Goal: Task Accomplishment & Management: Manage account settings

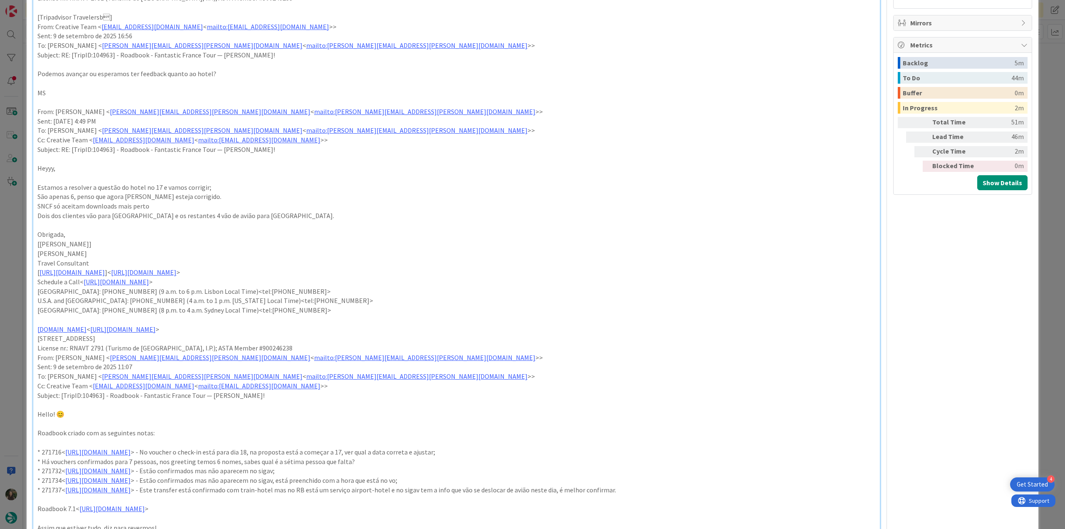
click at [4, 252] on div "ID 22802 Creative Team E - In Progress Title 72 / 128 FW: [TripID:104963] - Roa…" at bounding box center [532, 264] width 1065 height 529
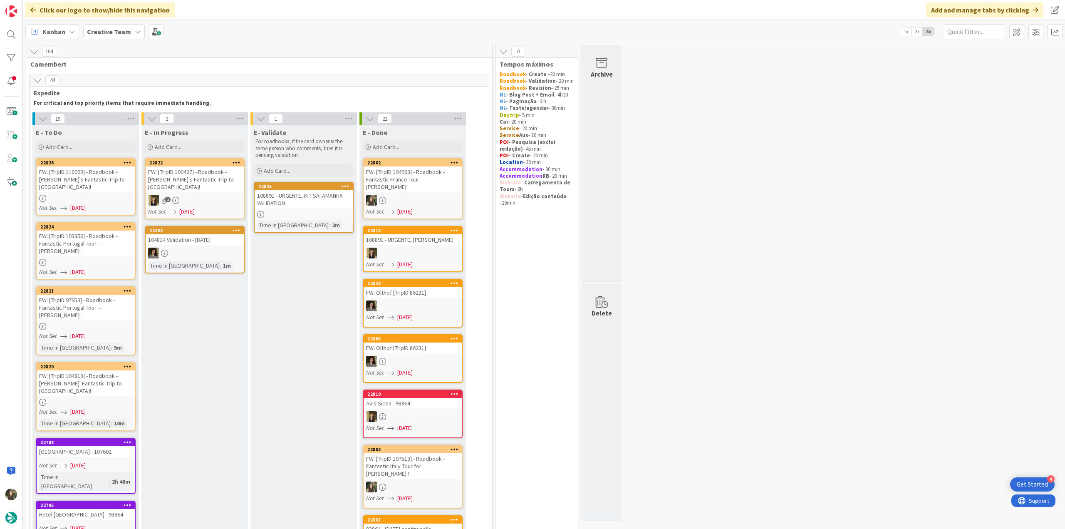
click at [420, 179] on div "FW: [TripID:104963] - Roadbook - Fantastic France Tour — [PERSON_NAME]!" at bounding box center [412, 179] width 98 height 26
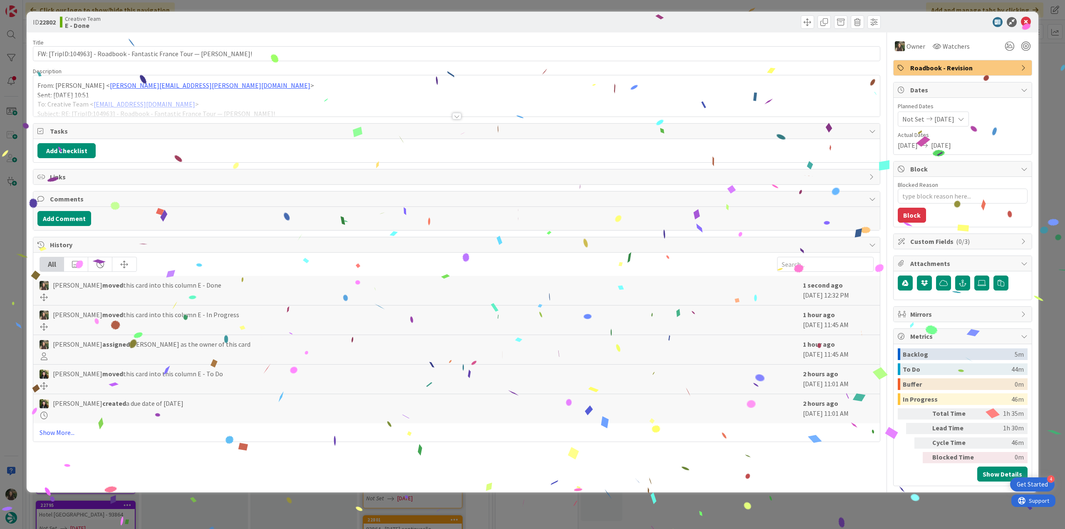
click at [862, 509] on div "ID 22802 Creative Team E - Done Title 72 / 128 FW: [TripID:104963] - Roadbook -…" at bounding box center [532, 264] width 1065 height 529
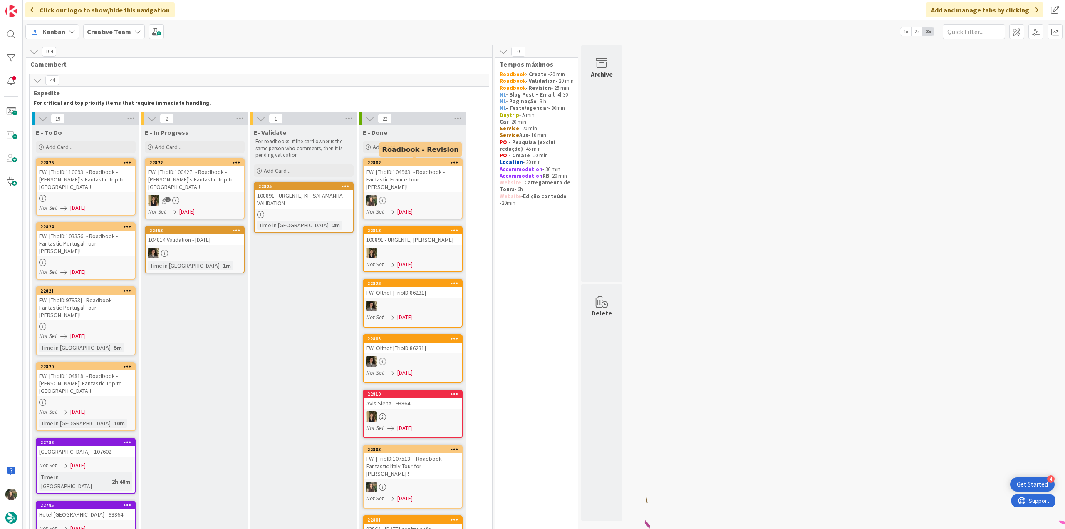
click at [402, 175] on div "FW: [TripID:104963] - Roadbook - Fantastic France Tour — [PERSON_NAME]!" at bounding box center [412, 179] width 98 height 26
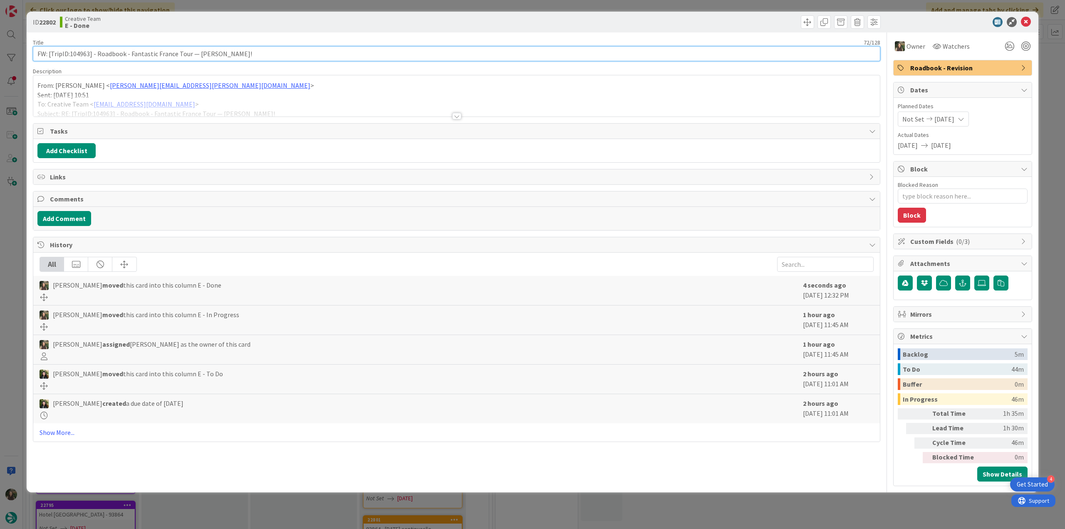
drag, startPoint x: 224, startPoint y: 50, endPoint x: 27, endPoint y: 59, distance: 197.3
click at [29, 57] on div "ID 22802 Creative Team E - Done Title 72 / 128 FW: [TripID:104963] - Roadbook -…" at bounding box center [532, 252] width 1011 height 480
click at [18, 218] on div "ID 22802 Creative Team E - Done Title 72 / 128 FW: [TripID:104963] - Roadbook -…" at bounding box center [532, 264] width 1065 height 529
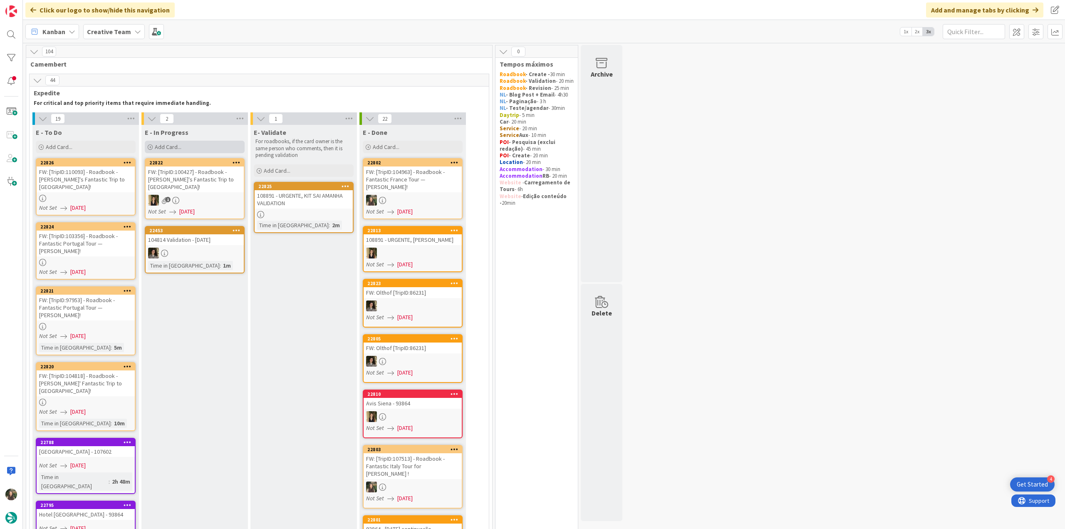
click at [190, 148] on div "Add Card..." at bounding box center [195, 147] width 100 height 12
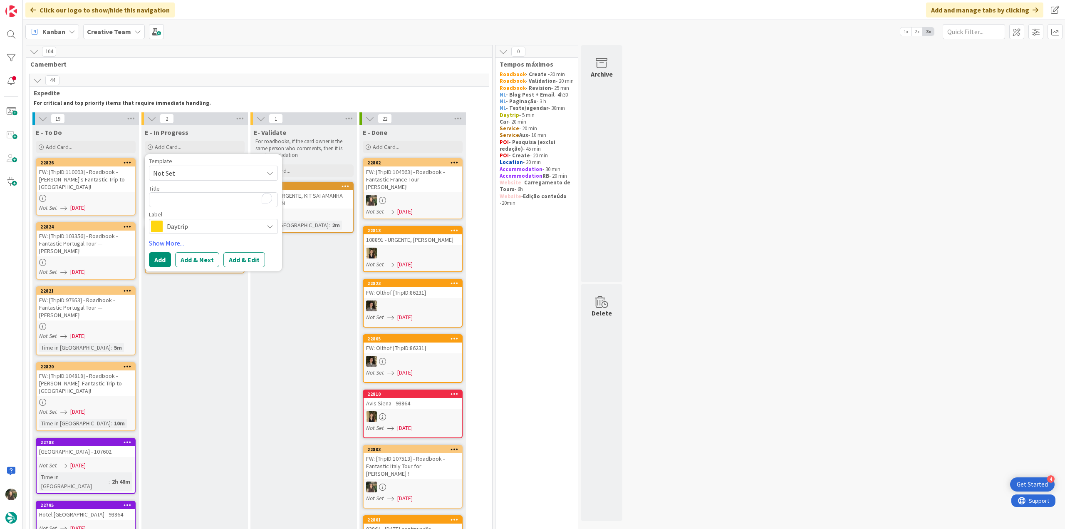
type textarea "x"
type textarea "FW: [TripID:104963] - Roadbook - Fantastic France Tour — [PERSON_NAME]!"
click at [193, 242] on div "Daytrip" at bounding box center [213, 236] width 129 height 15
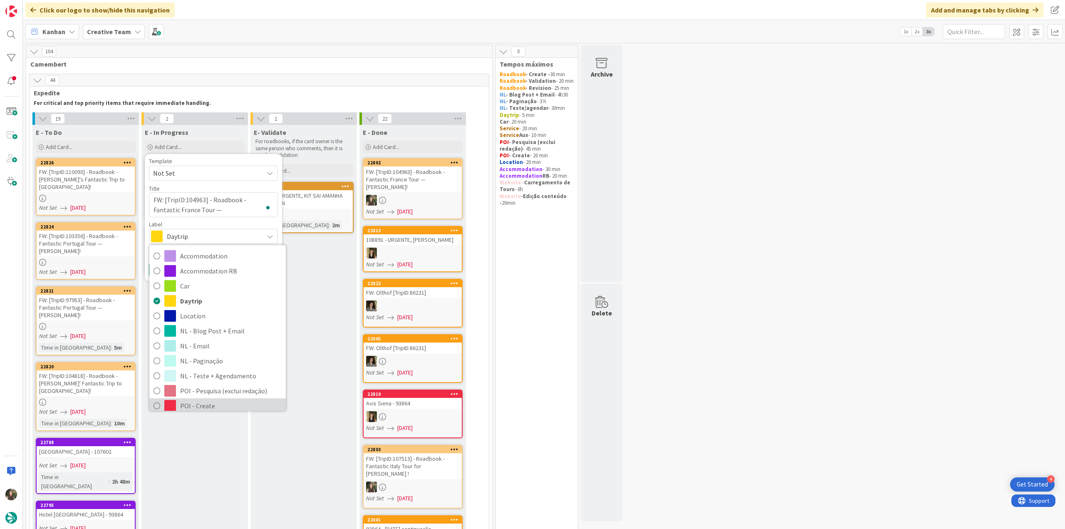
click at [198, 403] on span "POI - Create" at bounding box center [230, 405] width 101 height 12
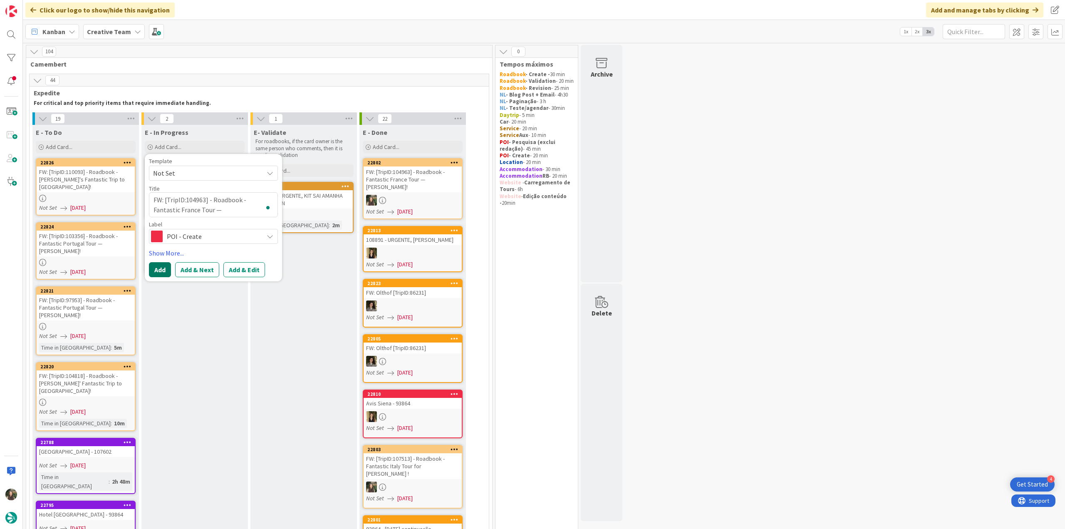
click at [163, 269] on button "Add" at bounding box center [160, 269] width 22 height 15
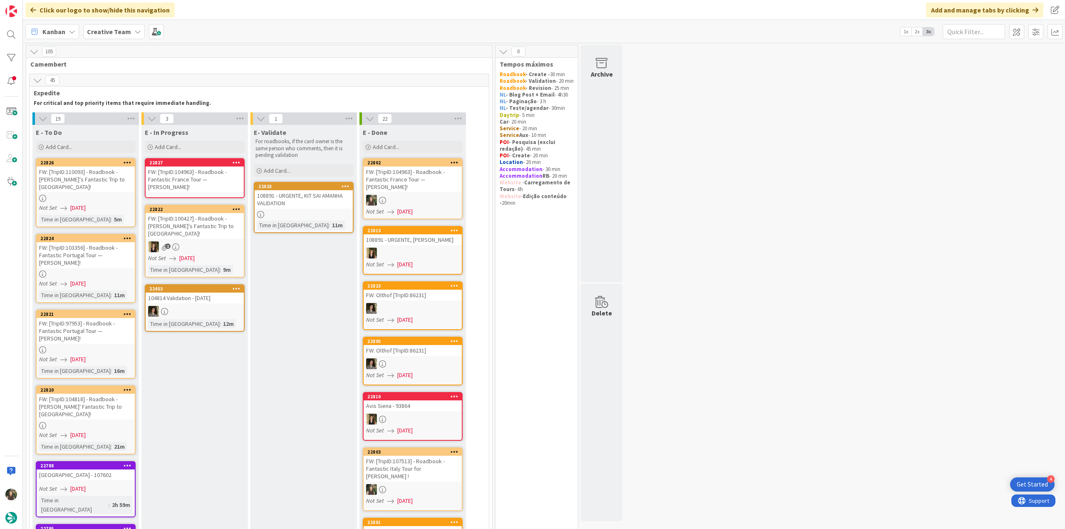
click at [192, 180] on div "FW: [TripID:104963] - Roadbook - Fantastic France Tour — [PERSON_NAME]!" at bounding box center [195, 179] width 98 height 26
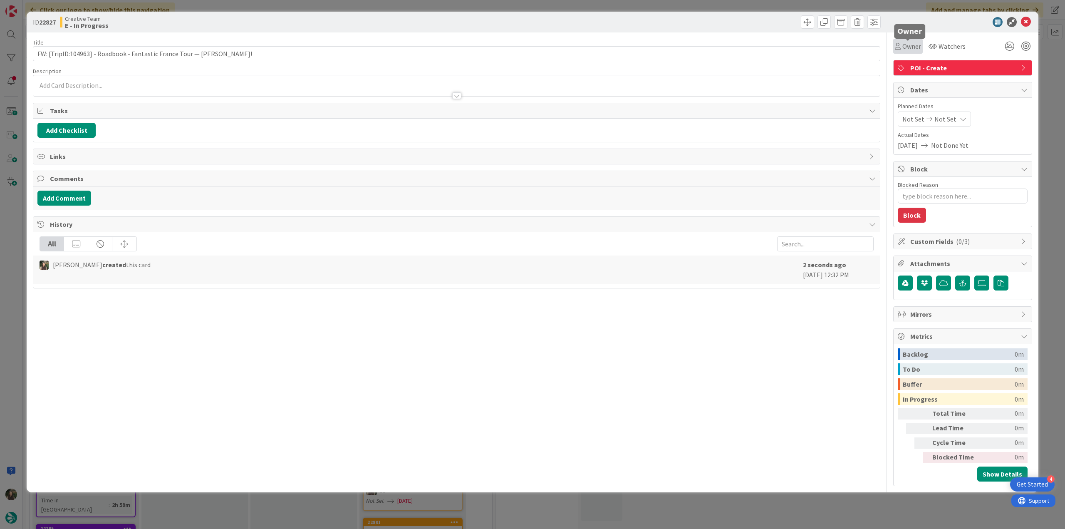
click at [912, 48] on span "Owner" at bounding box center [911, 46] width 19 height 10
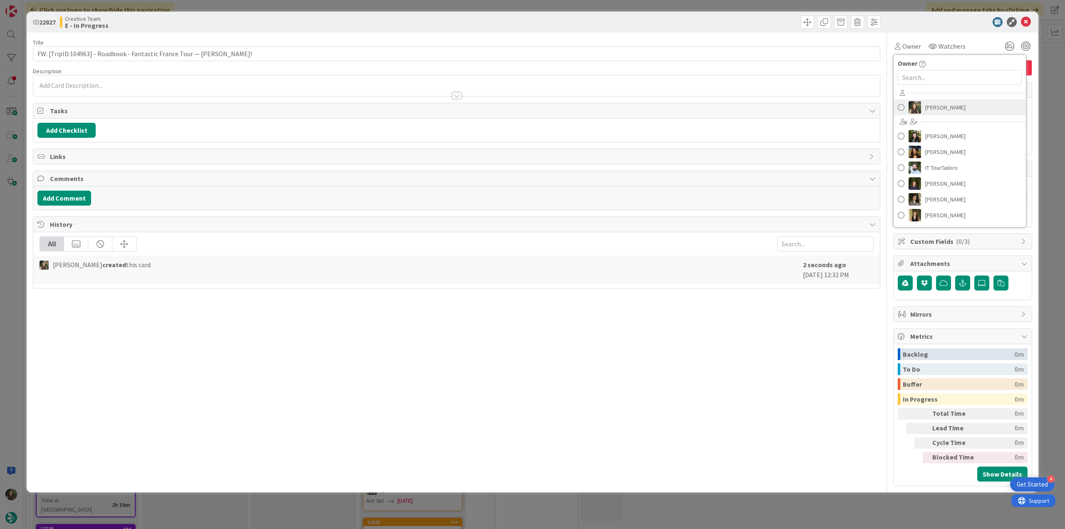
click at [921, 106] on link "[PERSON_NAME]" at bounding box center [959, 107] width 132 height 16
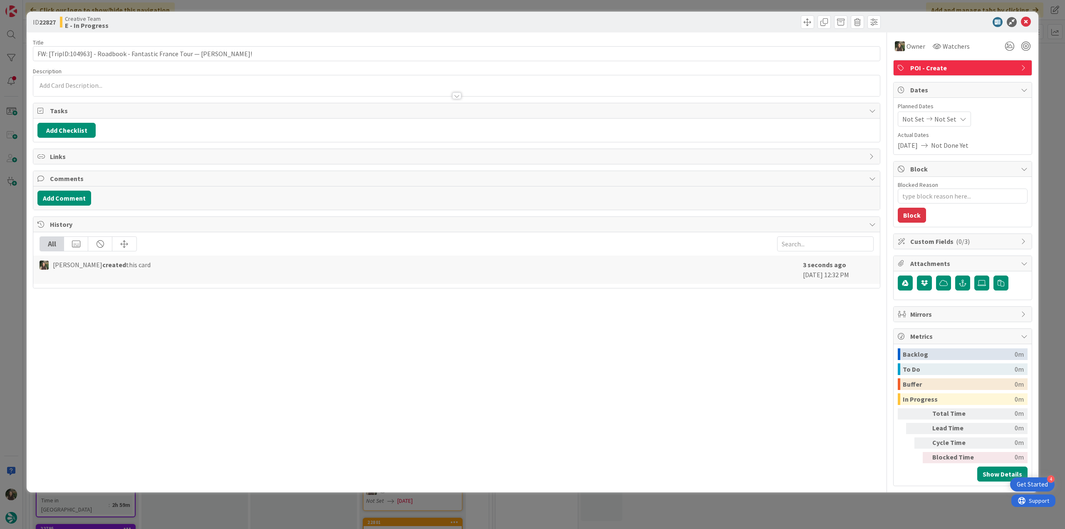
click at [1051, 64] on div "ID 22827 Creative Team E - In Progress Title 72 / 128 FW: [TripID:104963] - Roa…" at bounding box center [532, 264] width 1065 height 529
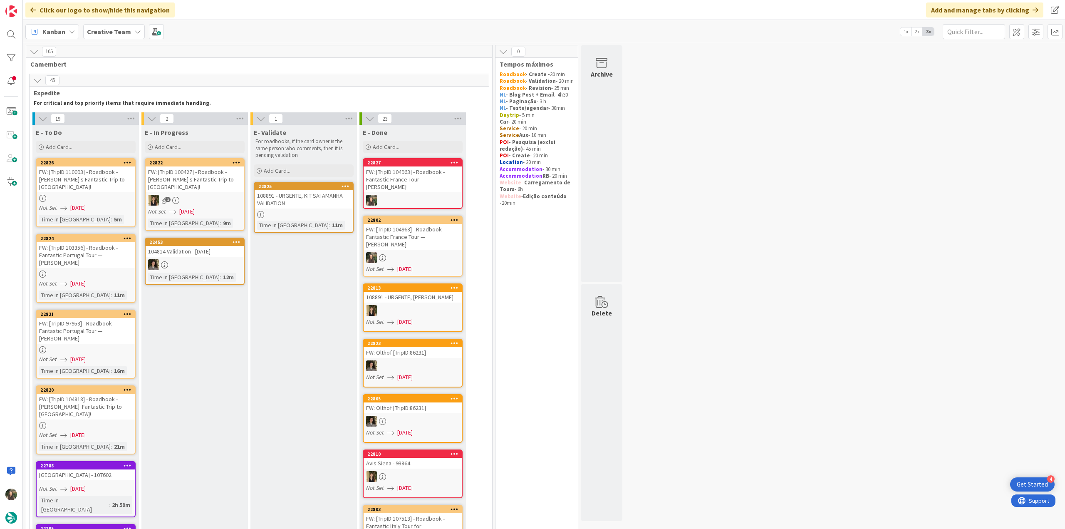
click at [114, 195] on div at bounding box center [86, 198] width 98 height 7
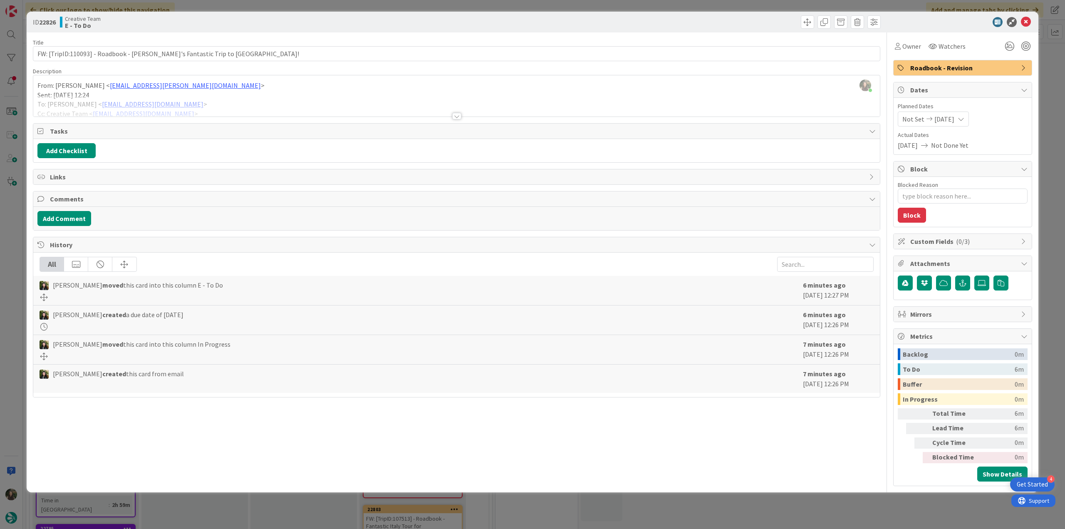
click at [205, 98] on div at bounding box center [456, 105] width 846 height 21
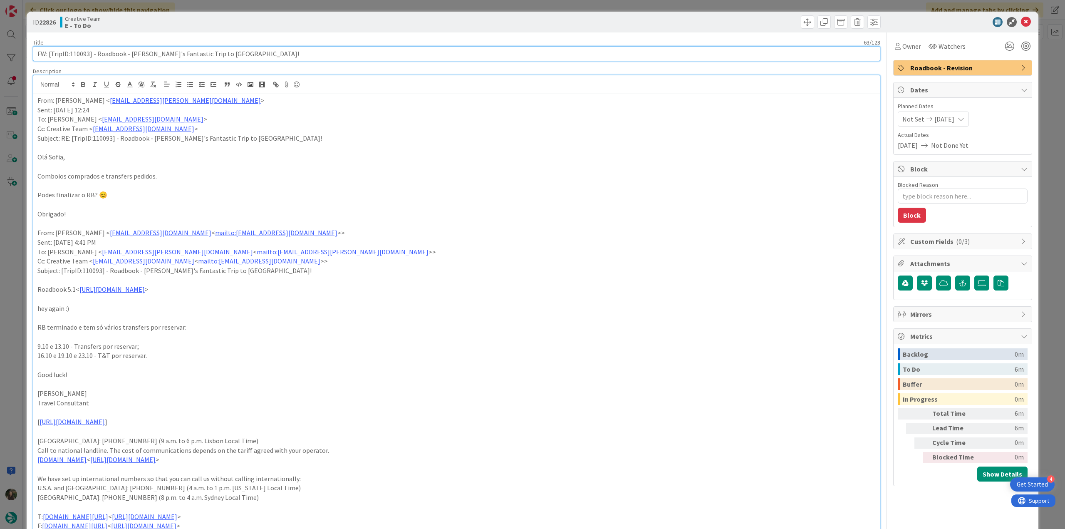
click at [80, 55] on input "FW: [TripID:110093] - Roadbook - [PERSON_NAME]'s Fantastic Trip to [GEOGRAPHIC_…" at bounding box center [456, 53] width 847 height 15
click at [902, 46] on span "Owner" at bounding box center [911, 46] width 19 height 10
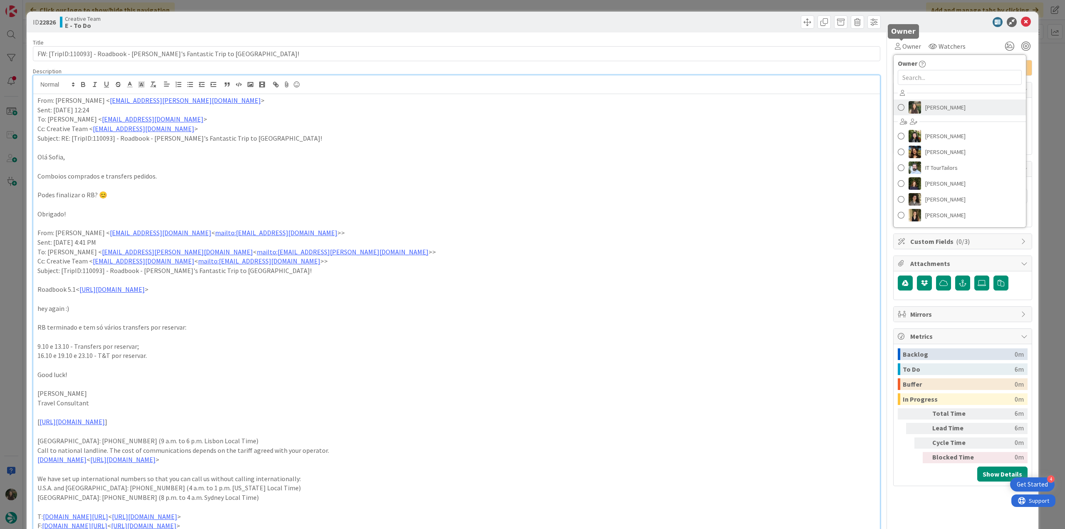
click at [936, 114] on link "[PERSON_NAME]" at bounding box center [959, 107] width 132 height 16
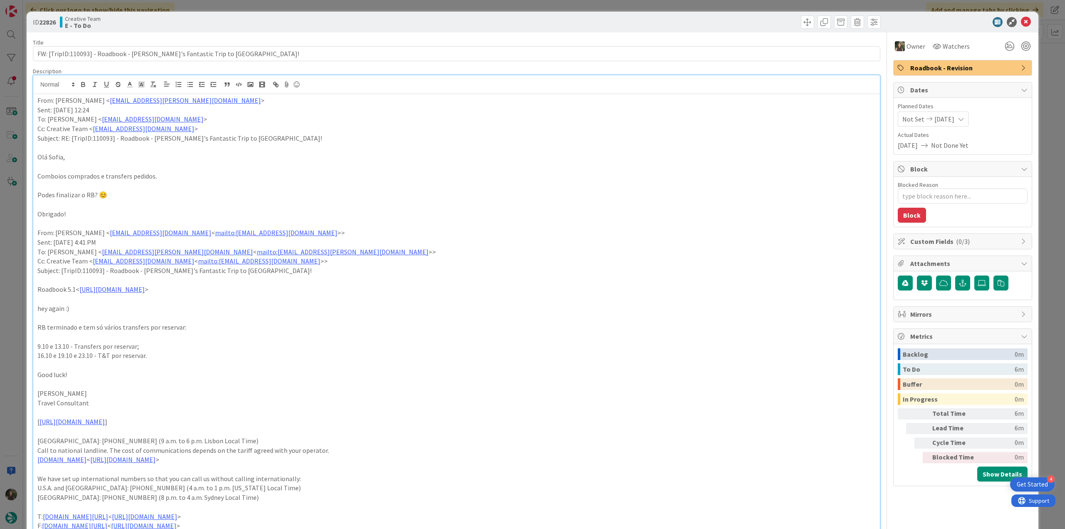
click at [1048, 61] on div "ID 22826 Creative Team E - To Do Title 63 / 128 FW: [TripID:110093] - Roadbook …" at bounding box center [532, 264] width 1065 height 529
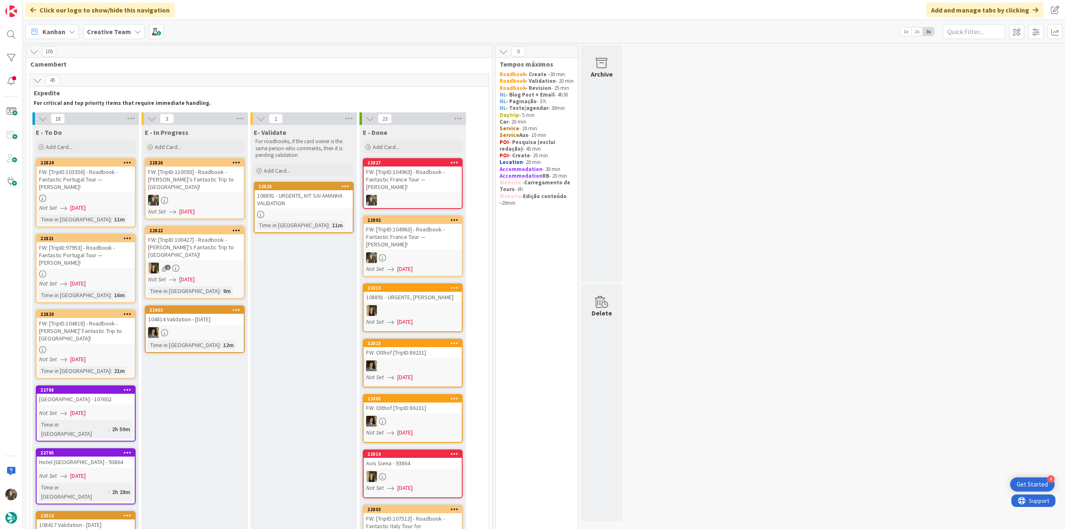
click at [334, 225] on div "Time in Column : 11m" at bounding box center [303, 224] width 93 height 9
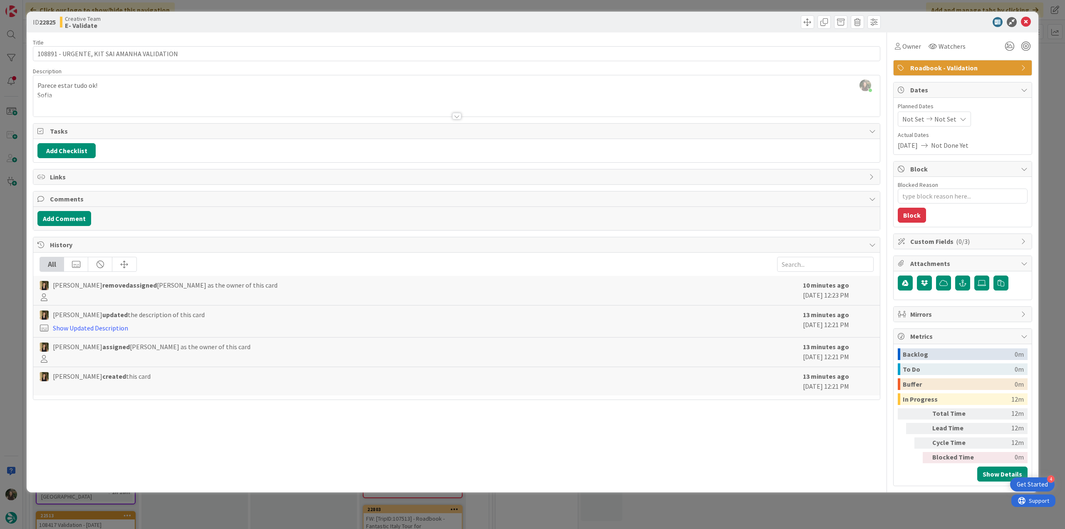
click at [787, 505] on div "ID 22825 Creative Team E- Validate Title 43 / 128 108891 - URGENTE, KIT SAI AMA…" at bounding box center [532, 264] width 1065 height 529
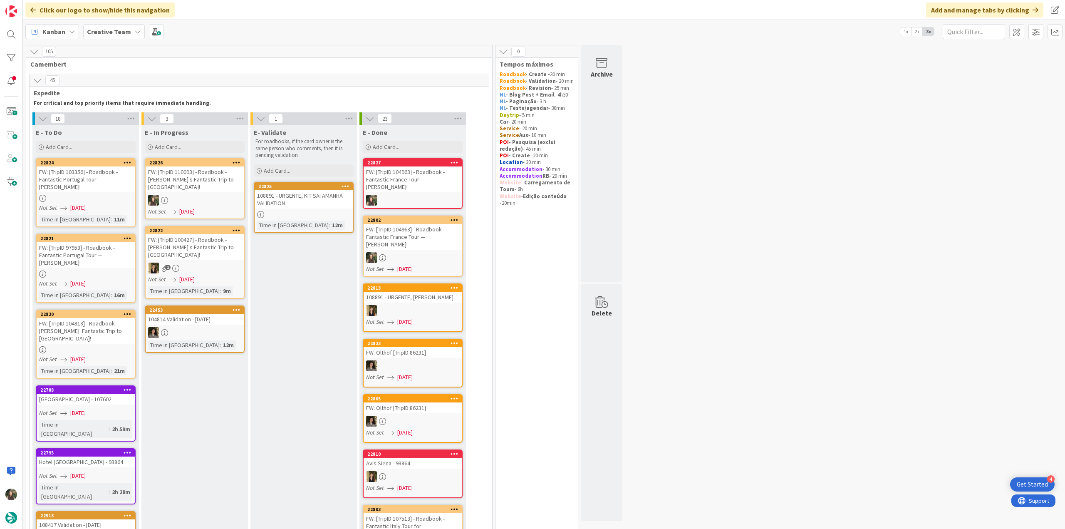
click at [215, 195] on div at bounding box center [195, 200] width 98 height 11
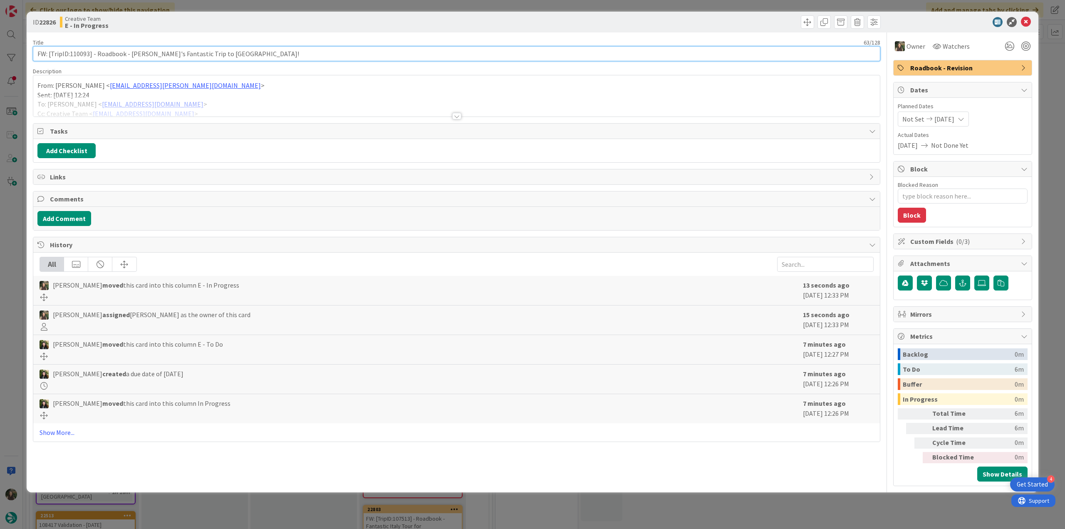
click at [79, 53] on input "FW: [TripID:110093] - Roadbook - [PERSON_NAME]'s Fantastic Trip to [GEOGRAPHIC_…" at bounding box center [456, 53] width 847 height 15
drag, startPoint x: 246, startPoint y: 103, endPoint x: 240, endPoint y: 120, distance: 18.0
click at [246, 103] on div at bounding box center [456, 105] width 846 height 21
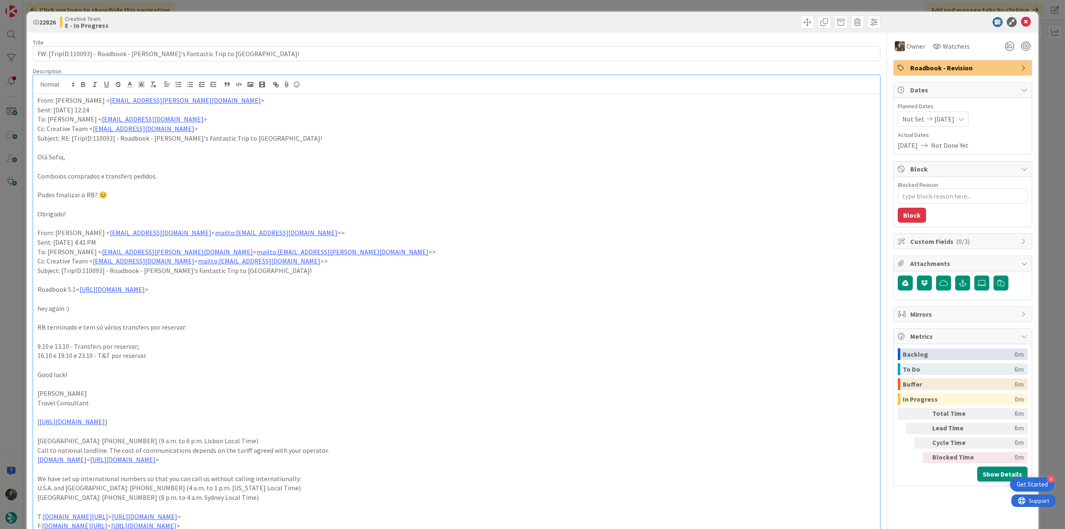
click at [8, 235] on div "ID 22826 Creative Team E - In Progress Title 63 / 128 FW: [TripID:110093] - Roa…" at bounding box center [532, 264] width 1065 height 529
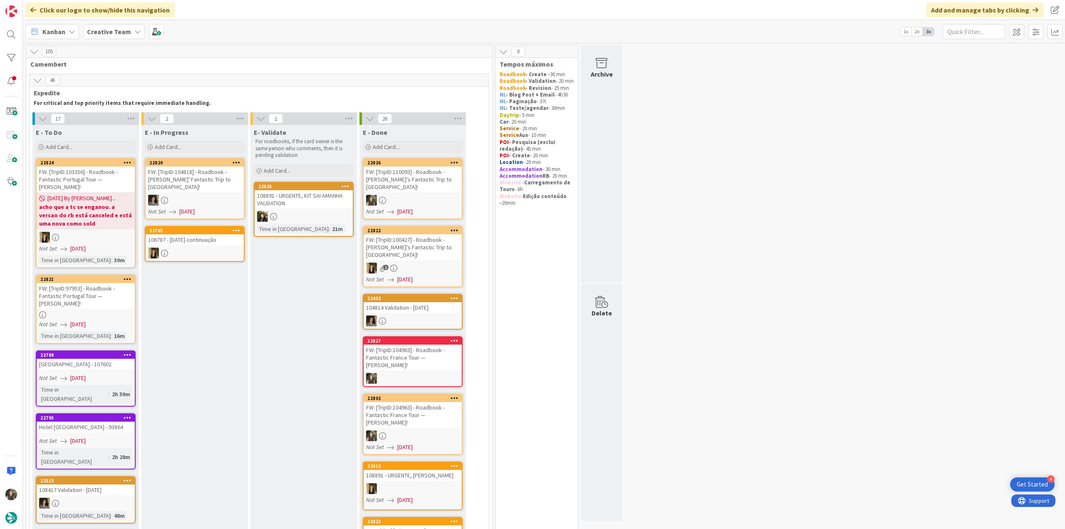
click at [432, 179] on div "FW: [TripID:110093] - Roadbook - [PERSON_NAME]'s Fantastic Trip to [GEOGRAPHIC_…" at bounding box center [412, 179] width 98 height 26
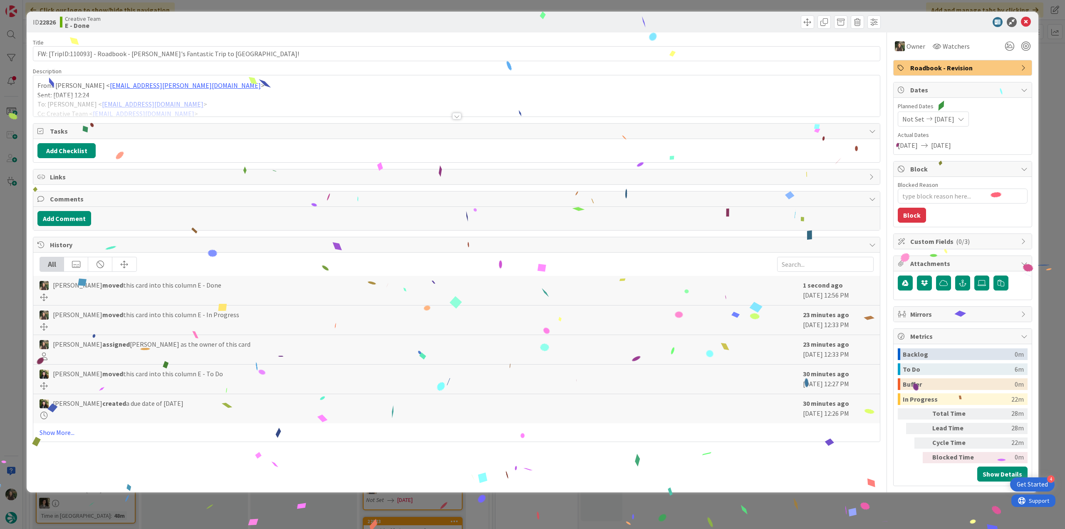
click at [808, 516] on div "ID 22826 Creative Team E - Done Title 63 / 128 FW: [TripID:110093] - Roadbook -…" at bounding box center [532, 264] width 1065 height 529
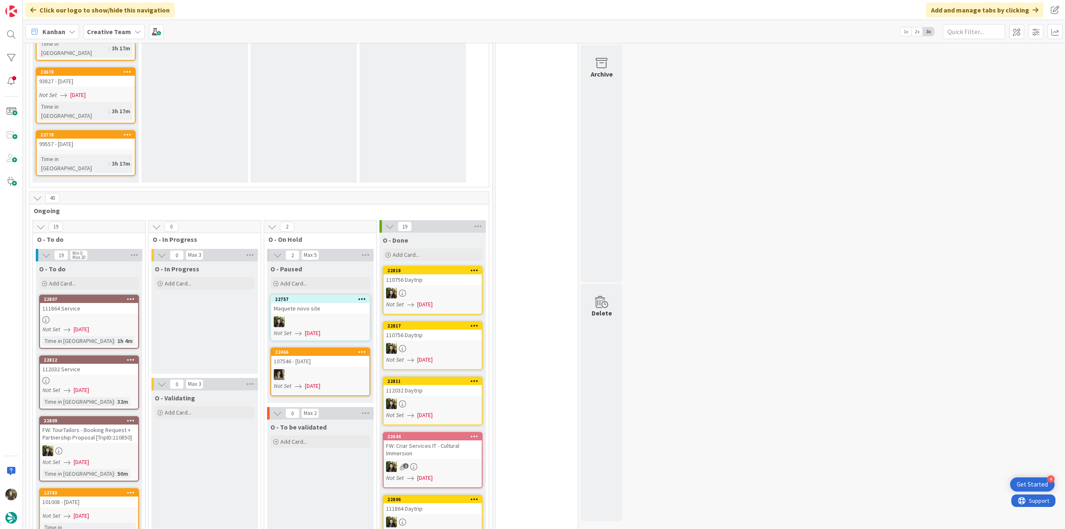
scroll to position [998, 0]
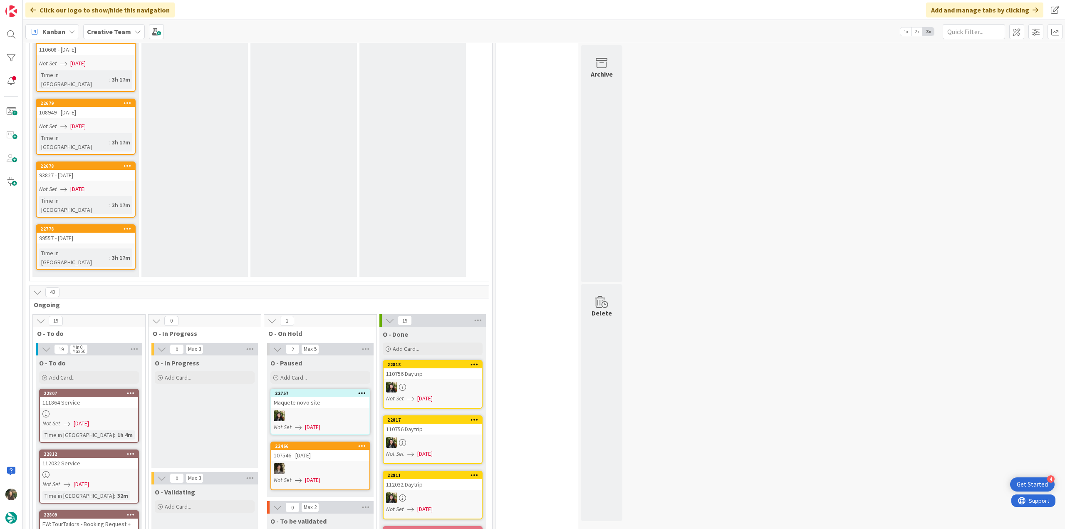
click at [117, 419] on div "Not Set [DATE]" at bounding box center [90, 423] width 96 height 9
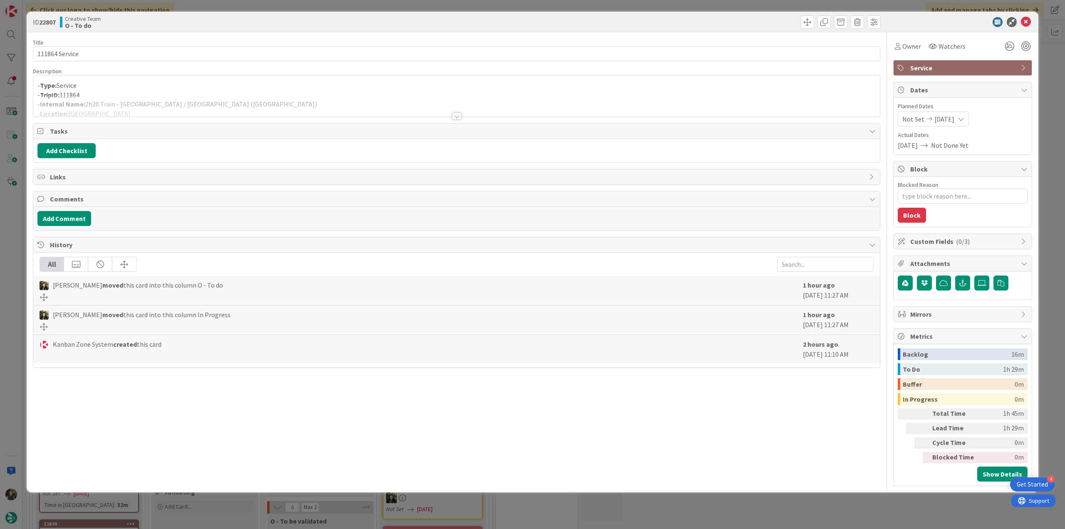
click at [226, 98] on div at bounding box center [456, 105] width 846 height 21
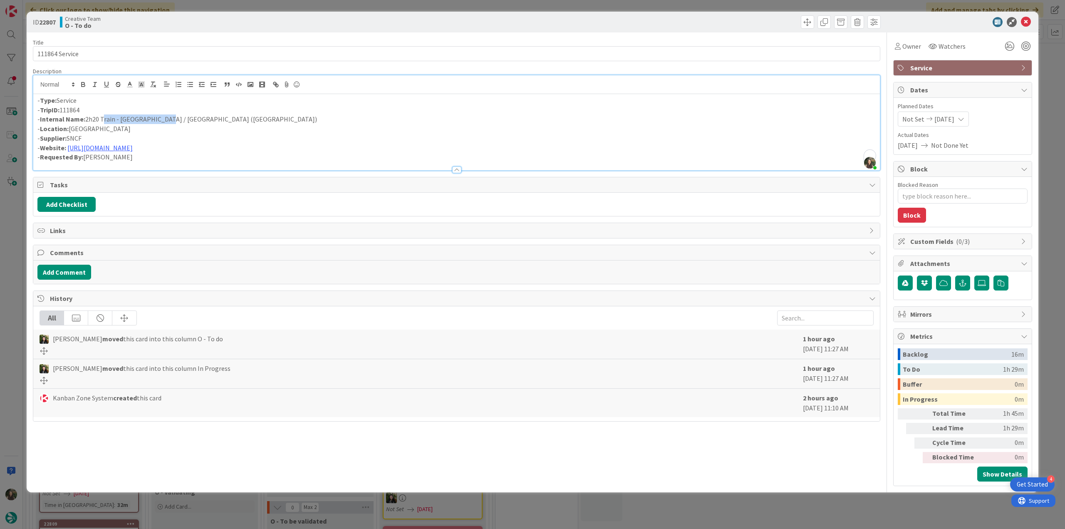
drag, startPoint x: 158, startPoint y: 120, endPoint x: 101, endPoint y: 119, distance: 57.4
click at [101, 119] on p "- Internal Name: 2h20 Train - [GEOGRAPHIC_DATA] / [GEOGRAPHIC_DATA] ([GEOGRAPHI…" at bounding box center [456, 119] width 838 height 10
copy p "Train - Nantes / Paris"
click at [904, 47] on span "Owner" at bounding box center [911, 46] width 19 height 10
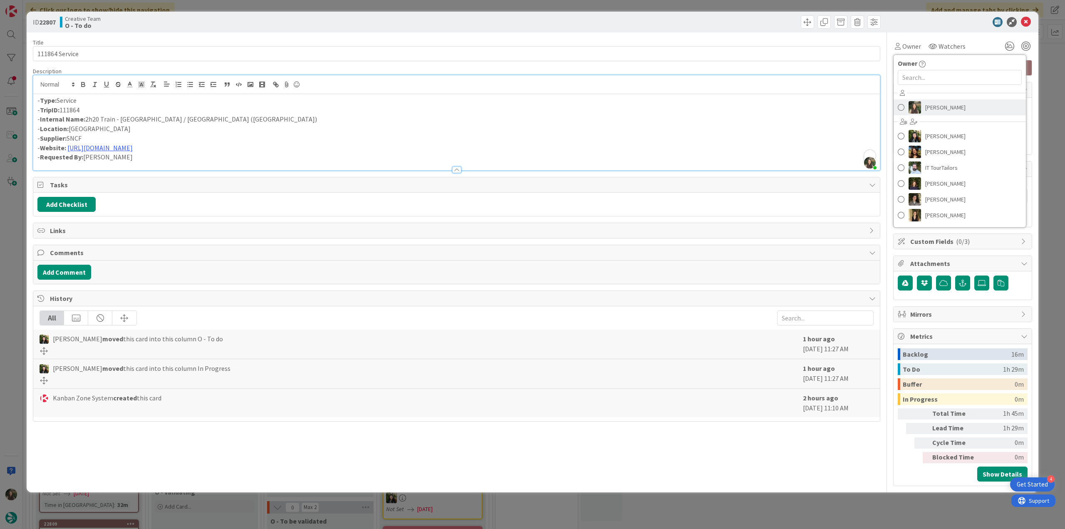
click at [944, 104] on span "[PERSON_NAME]" at bounding box center [945, 107] width 40 height 12
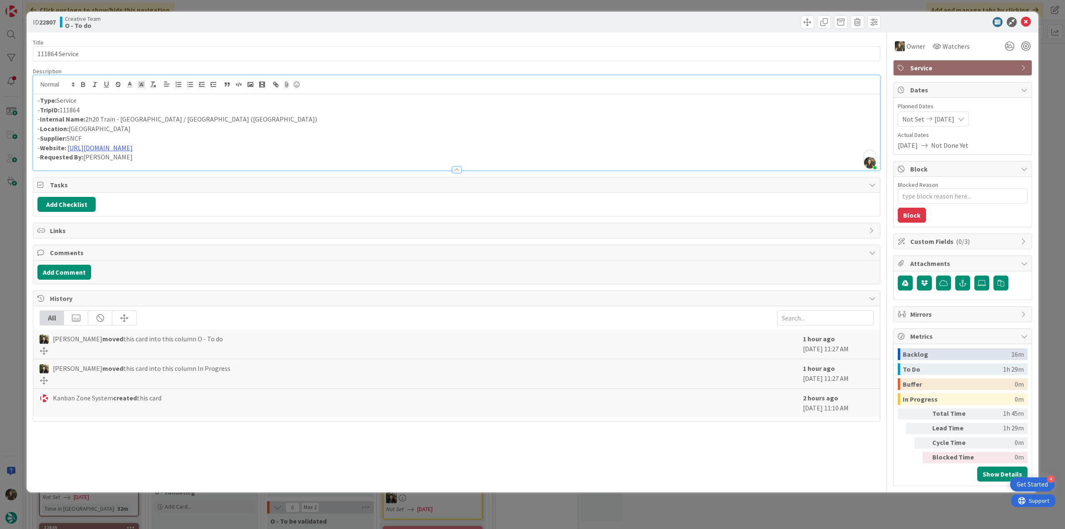
click at [1049, 78] on div "ID 22807 Creative Team O - To do Title 14 / 128 111864 Service Description Inês…" at bounding box center [532, 264] width 1065 height 529
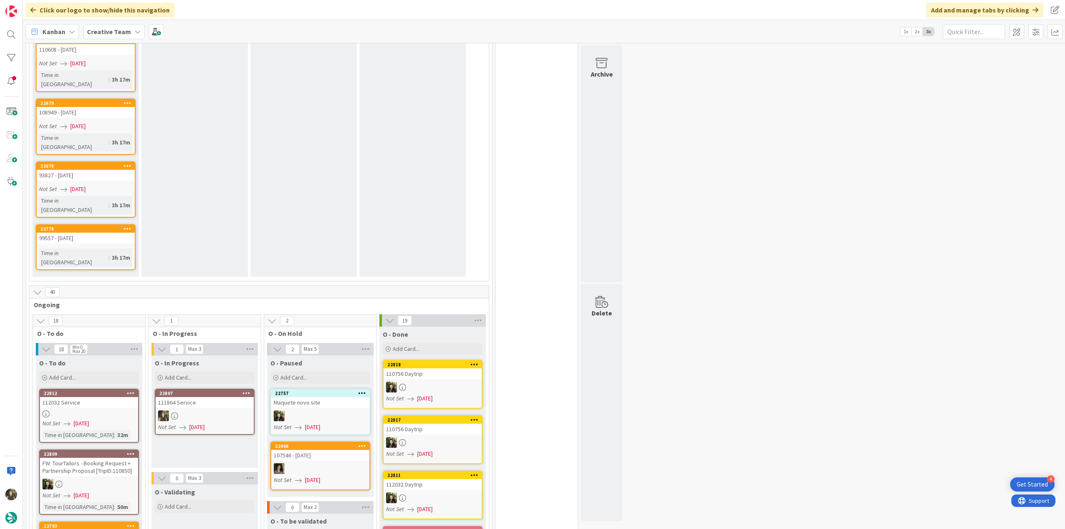
click at [193, 410] on div at bounding box center [205, 415] width 98 height 11
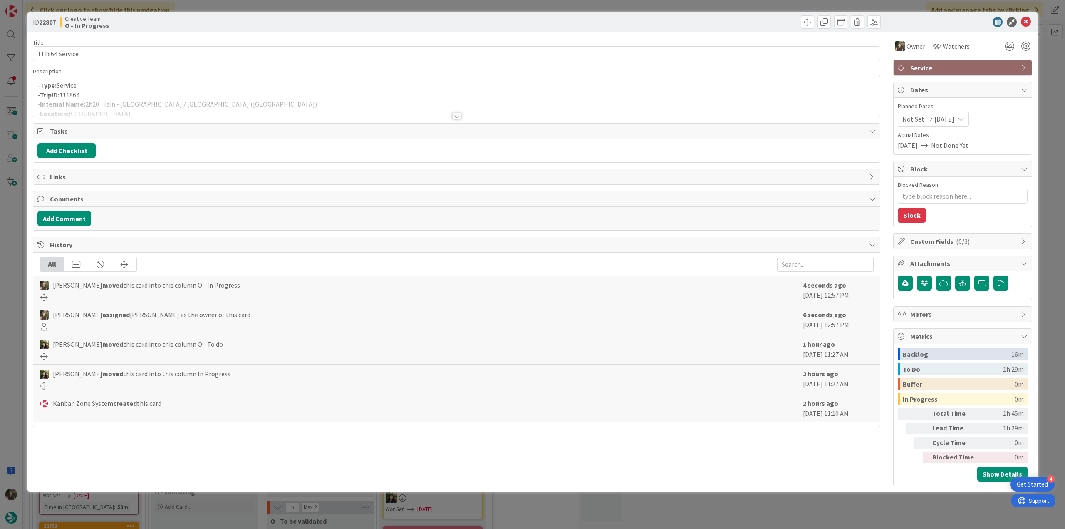
click at [243, 107] on div at bounding box center [456, 105] width 846 height 21
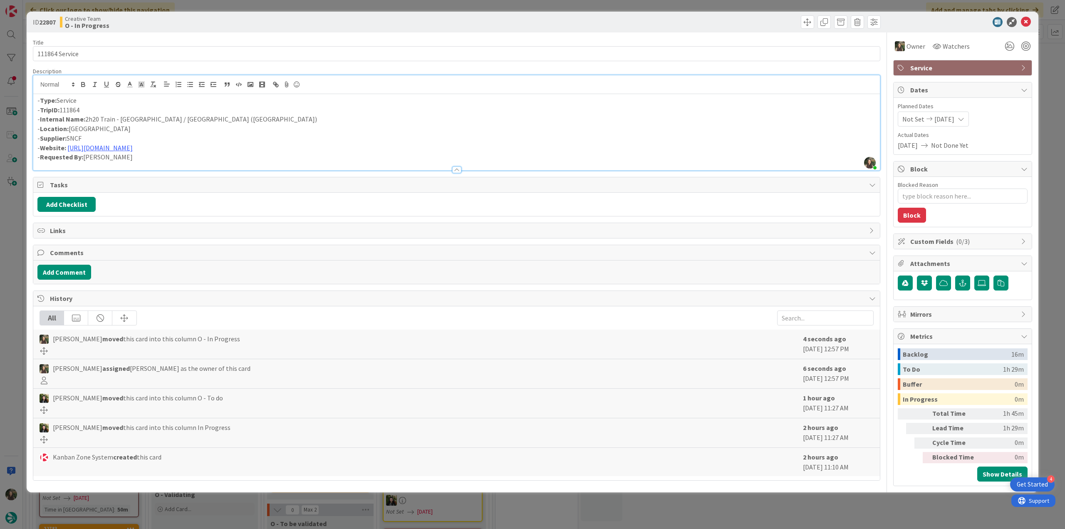
scroll to position [1001, 0]
click at [17, 253] on div "ID 22807 Creative Team O - In Progress Title 14 / 128 111864 Service Descriptio…" at bounding box center [532, 264] width 1065 height 529
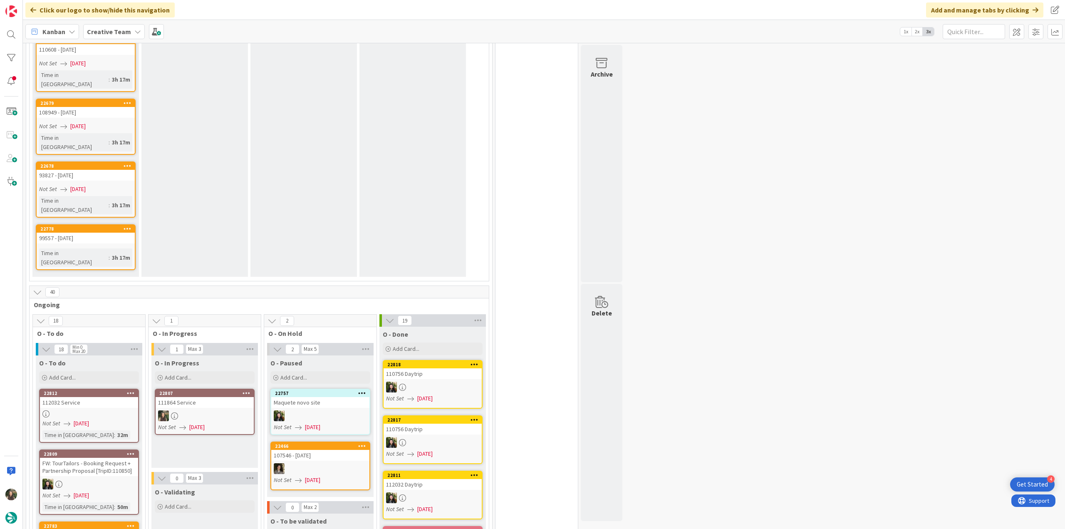
click at [103, 388] on link "22812 112032 Service Not Set 09/10/2025 Time in Column : 32m" at bounding box center [89, 415] width 100 height 54
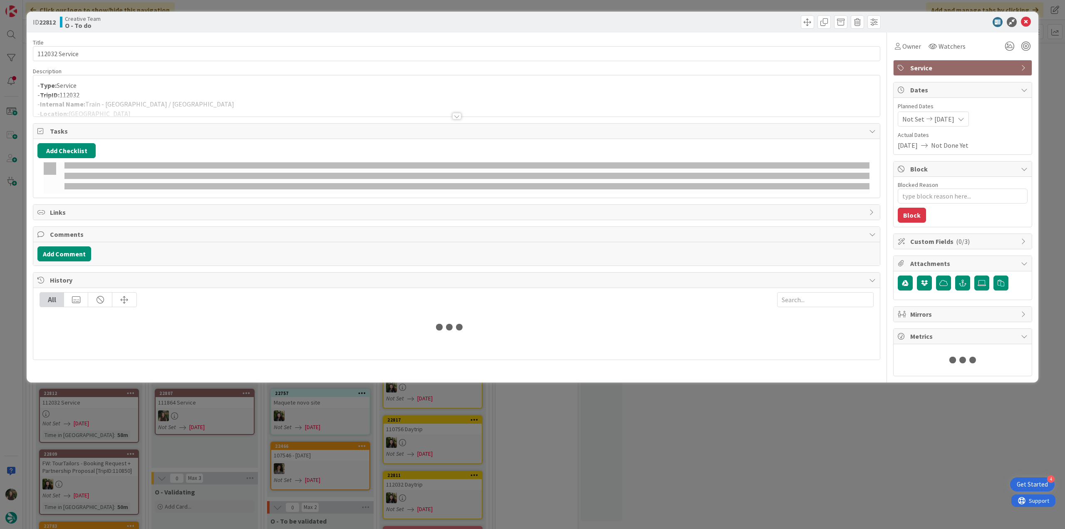
type textarea "x"
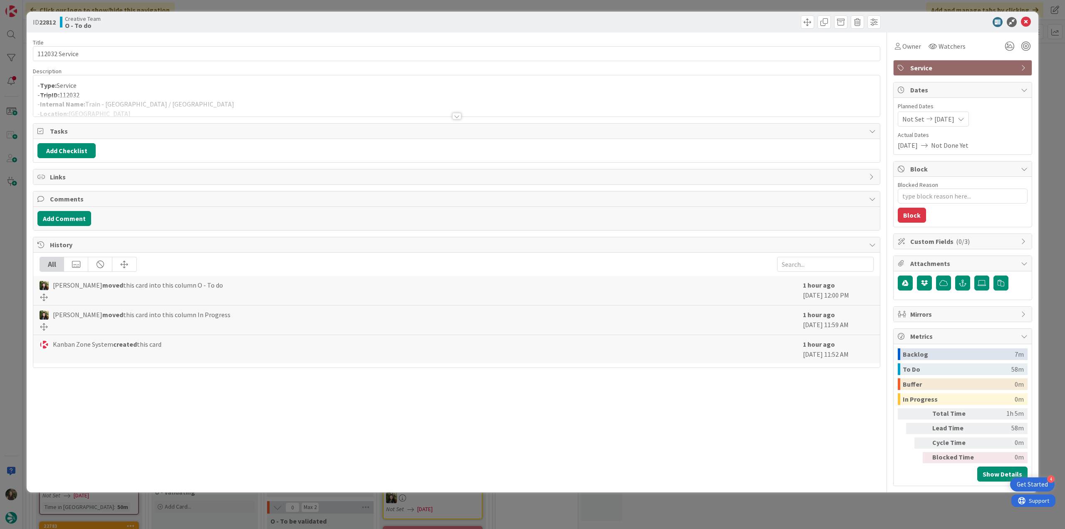
click at [173, 93] on p "- TripID: 112032" at bounding box center [456, 95] width 838 height 10
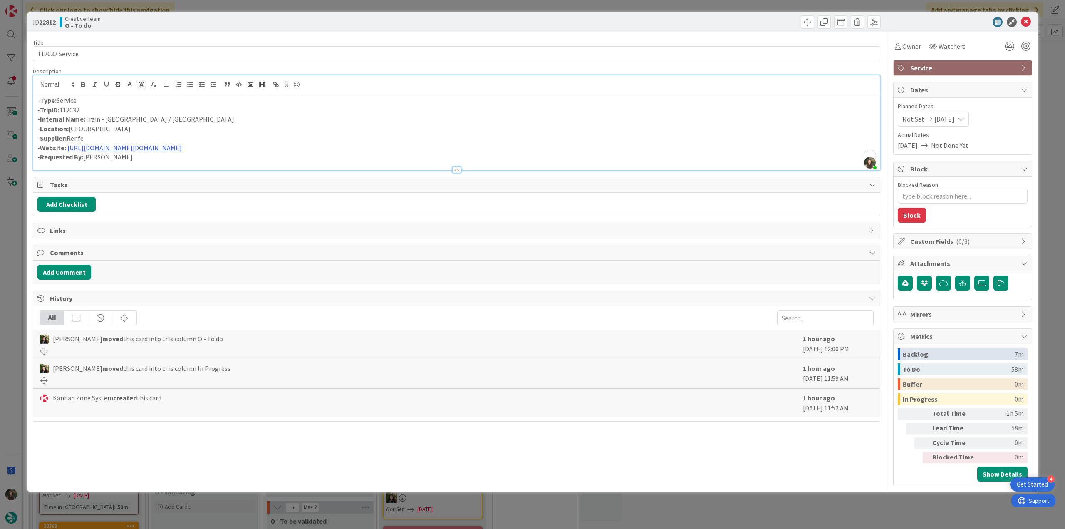
click at [15, 257] on div "ID 22812 Creative Team O - To do Title 14 / 128 112032 Service Description Inês…" at bounding box center [532, 264] width 1065 height 529
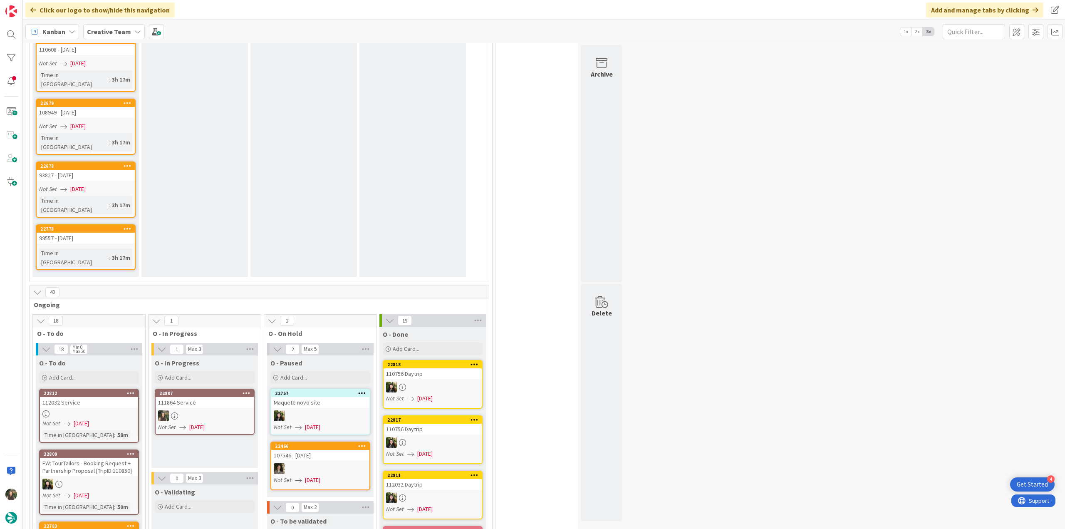
click at [104, 410] on div at bounding box center [89, 413] width 98 height 7
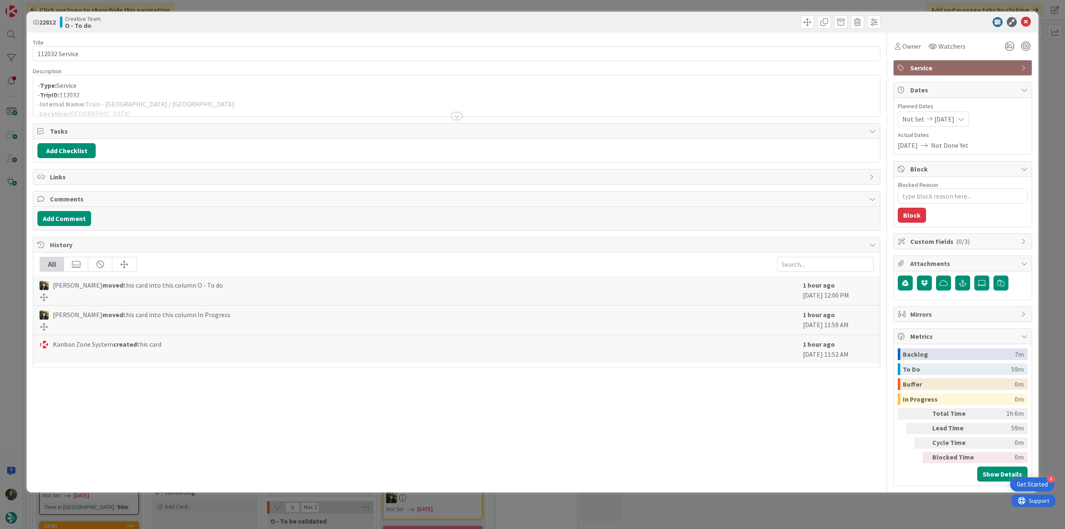
click at [274, 91] on p "- TripID: 112032" at bounding box center [456, 95] width 838 height 10
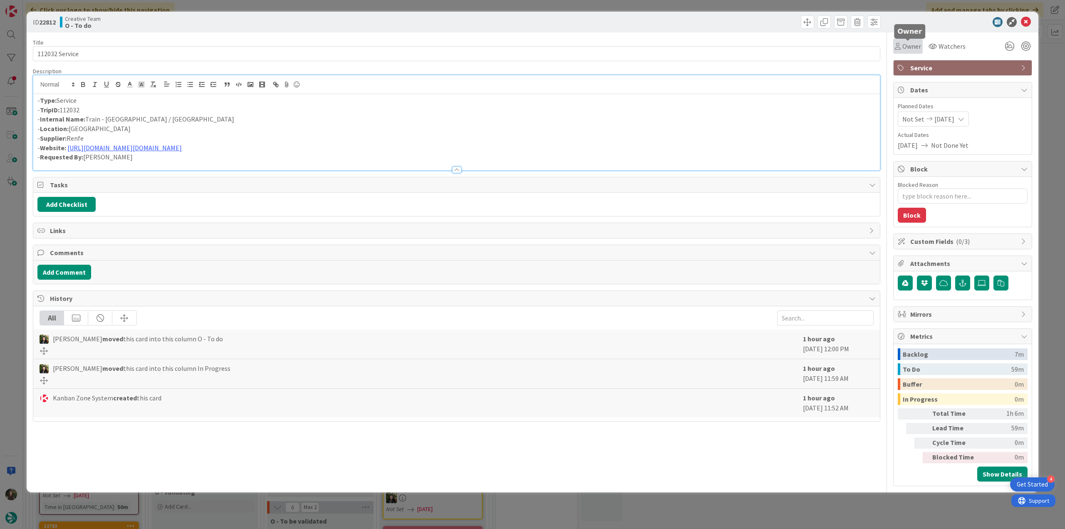
click at [909, 44] on span "Owner" at bounding box center [911, 46] width 19 height 10
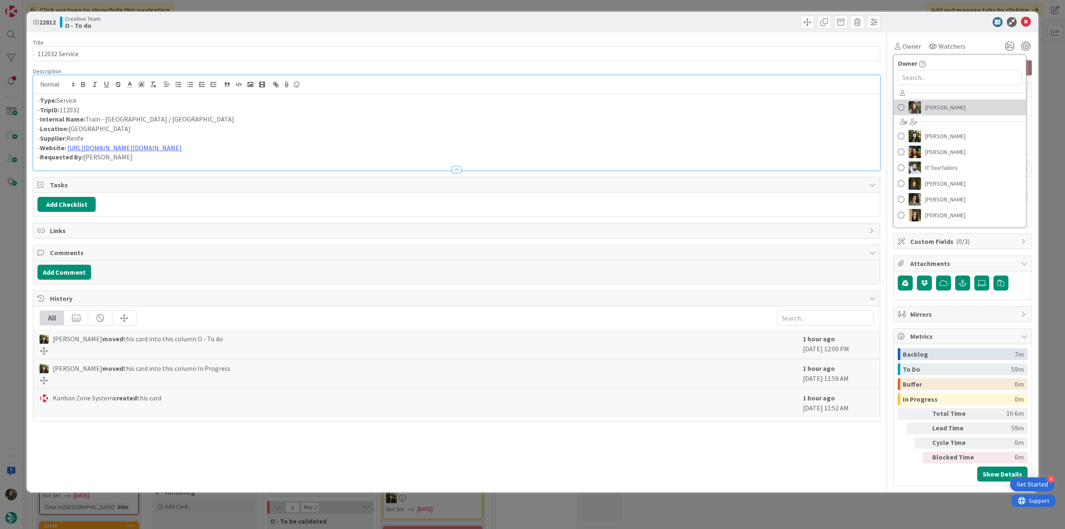
click at [921, 102] on link "[PERSON_NAME]" at bounding box center [959, 107] width 132 height 16
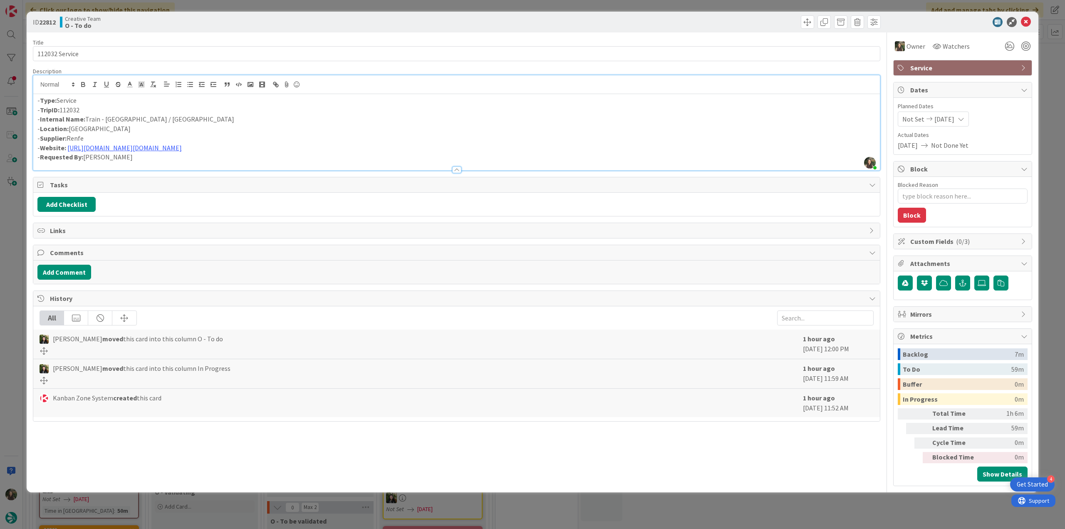
click at [1057, 64] on div "ID 22812 Creative Team O - To do Title 14 / 128 112032 Service Description [PER…" at bounding box center [532, 264] width 1065 height 529
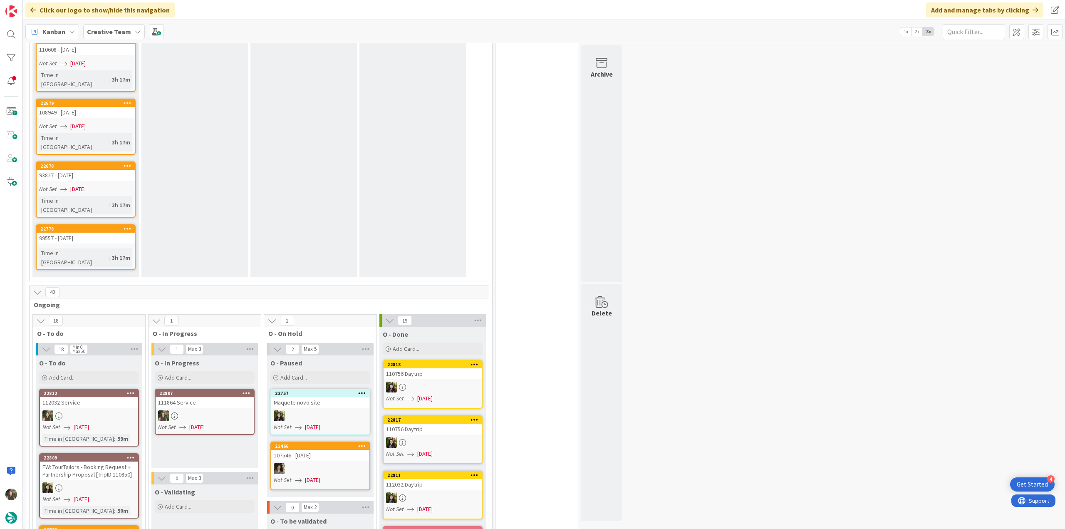
click at [229, 422] on div "Not Set [DATE]" at bounding box center [206, 426] width 96 height 9
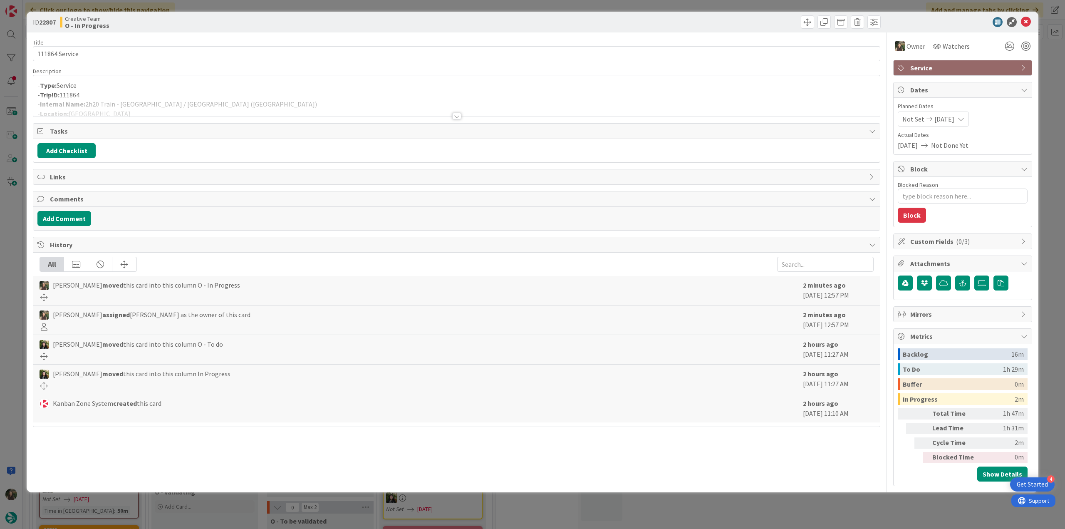
click at [234, 99] on div at bounding box center [456, 105] width 846 height 21
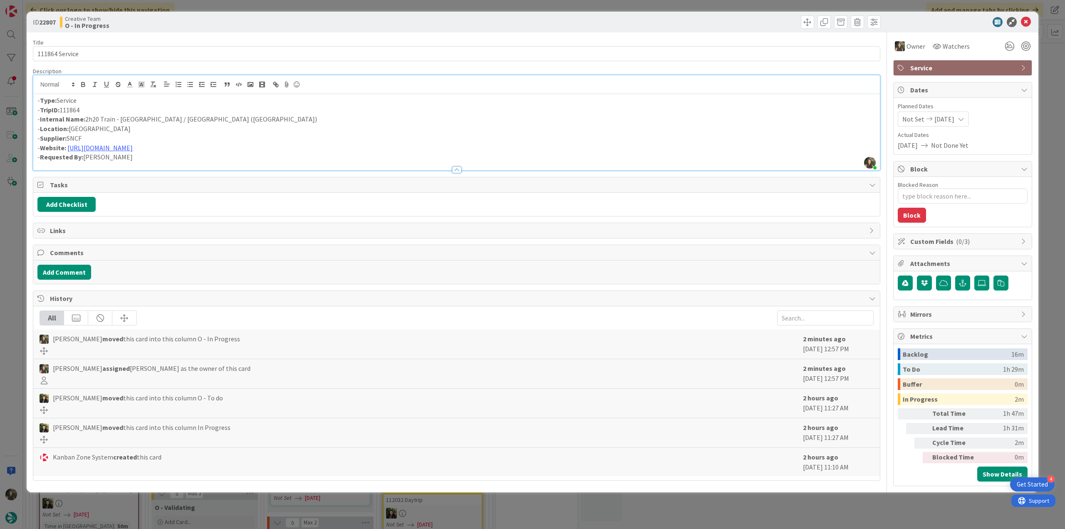
scroll to position [1016, 0]
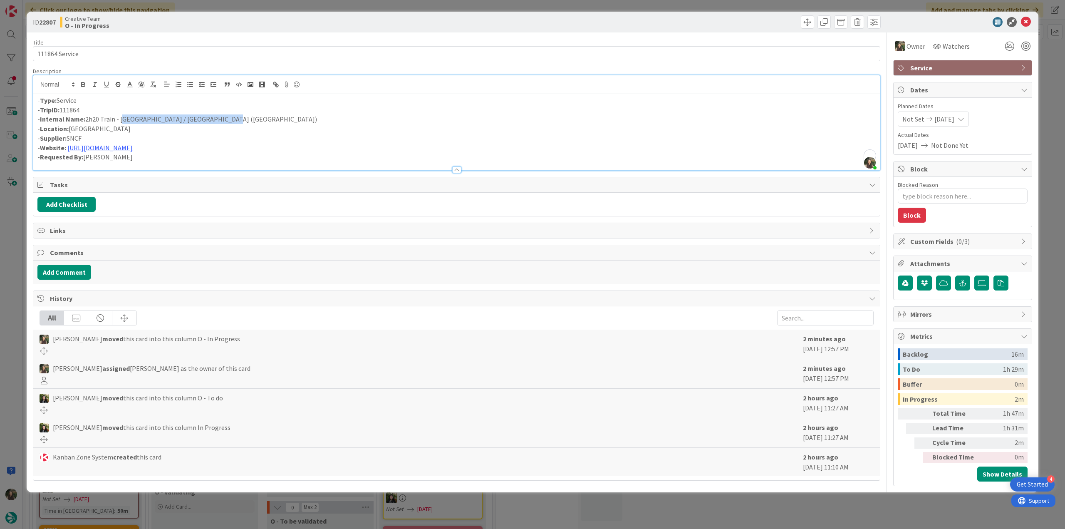
drag, startPoint x: 121, startPoint y: 119, endPoint x: 217, endPoint y: 122, distance: 96.1
click at [217, 122] on p "- Internal Name: 2h20 Train - [GEOGRAPHIC_DATA] / [GEOGRAPHIC_DATA] ([GEOGRAPHI…" at bounding box center [456, 119] width 838 height 10
copy p "[GEOGRAPHIC_DATA] / [GEOGRAPHIC_DATA] ([GEOGRAPHIC_DATA])"
drag, startPoint x: 38, startPoint y: 52, endPoint x: 4, endPoint y: 69, distance: 37.6
click at [10, 54] on div "ID 22807 Creative Team O - In Progress Title 14 / 128 111864 Service Descriptio…" at bounding box center [532, 264] width 1065 height 529
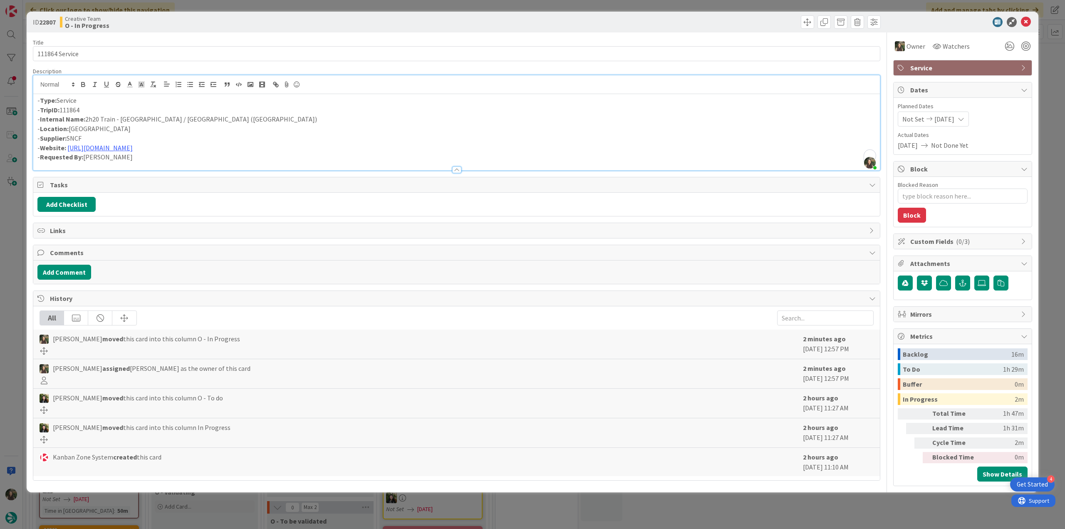
click at [14, 274] on div "ID 22807 Creative Team O - In Progress Title 14 / 128 111864 Service Descriptio…" at bounding box center [532, 264] width 1065 height 529
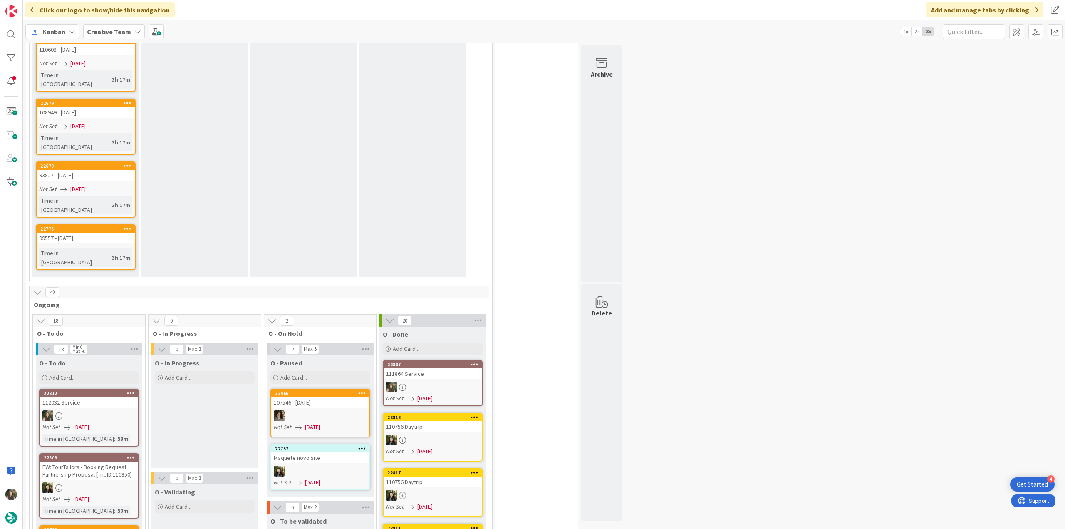
click at [447, 381] on div at bounding box center [432, 386] width 98 height 11
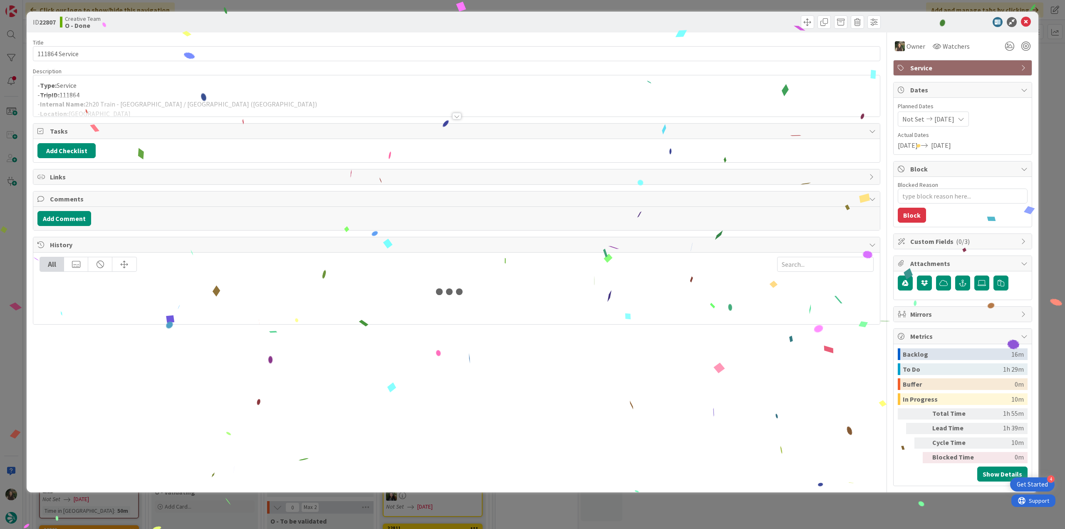
type textarea "x"
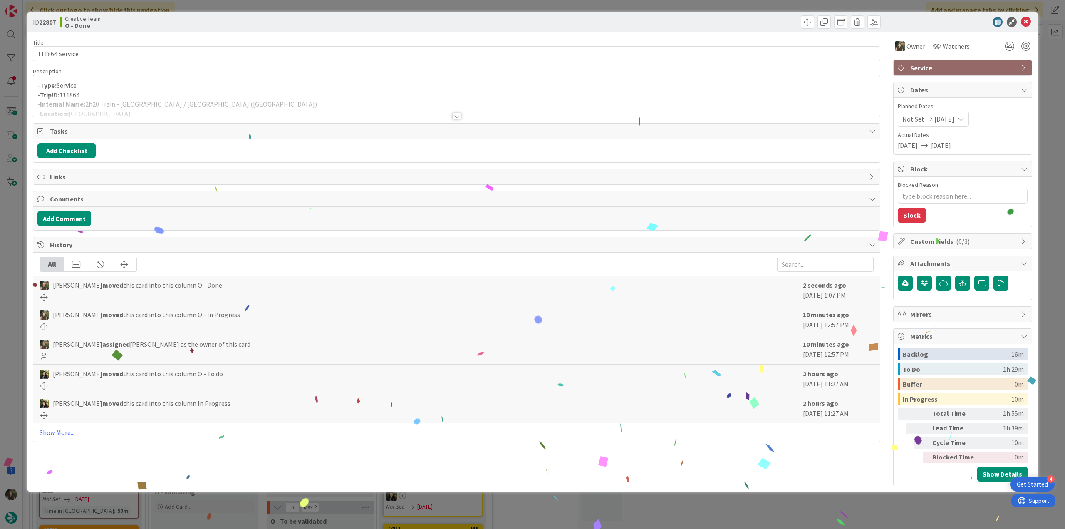
click at [892, 509] on div "ID 22807 Creative Team O - Done Title 14 / 128 111864 Service Description - Typ…" at bounding box center [532, 264] width 1065 height 529
